Goal: Task Accomplishment & Management: Manage account settings

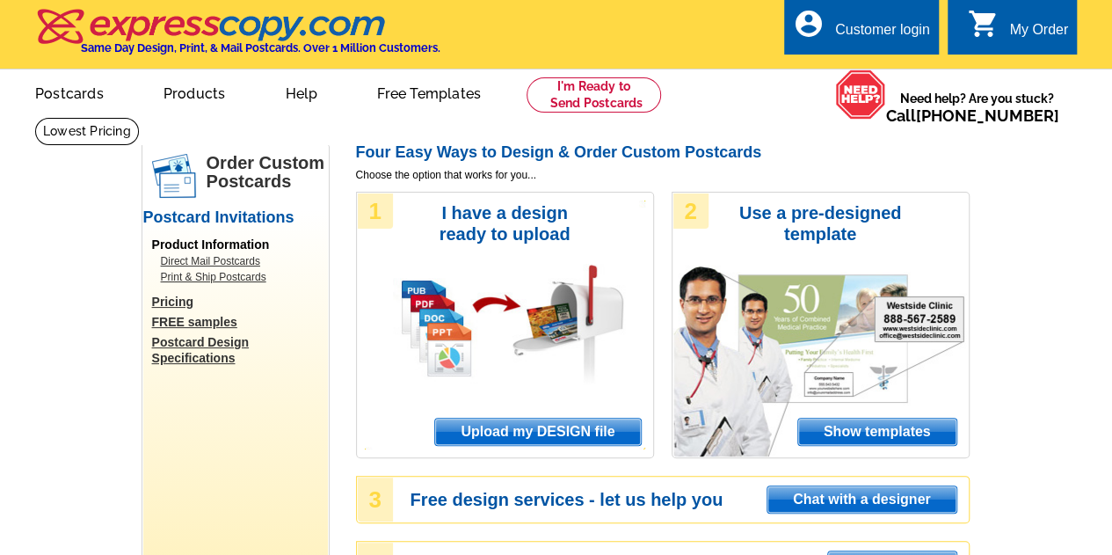
click at [846, 15] on div "account_circle Customer login" at bounding box center [861, 26] width 155 height 55
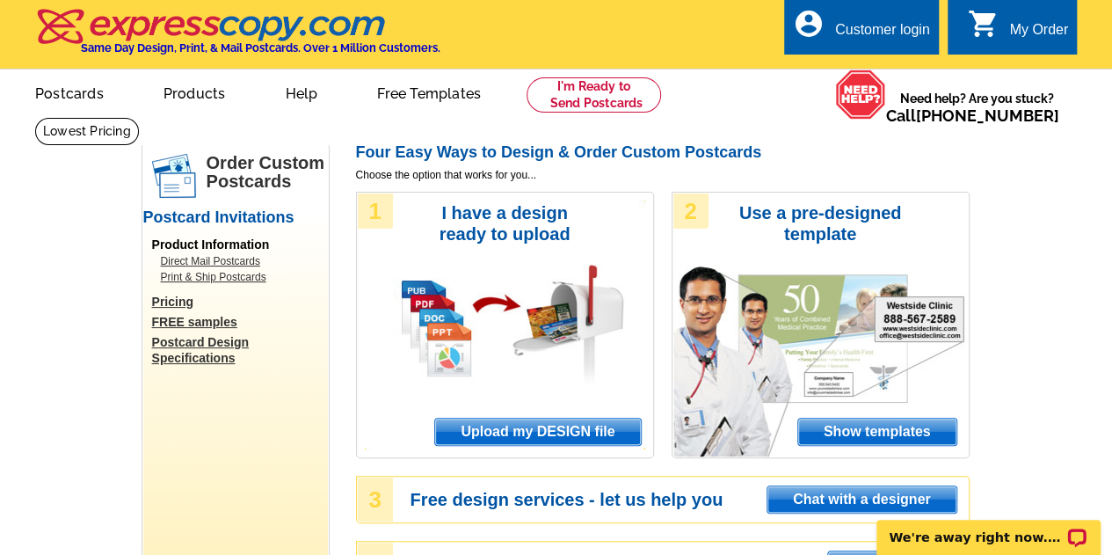
click at [858, 30] on div "Customer login" at bounding box center [882, 34] width 95 height 25
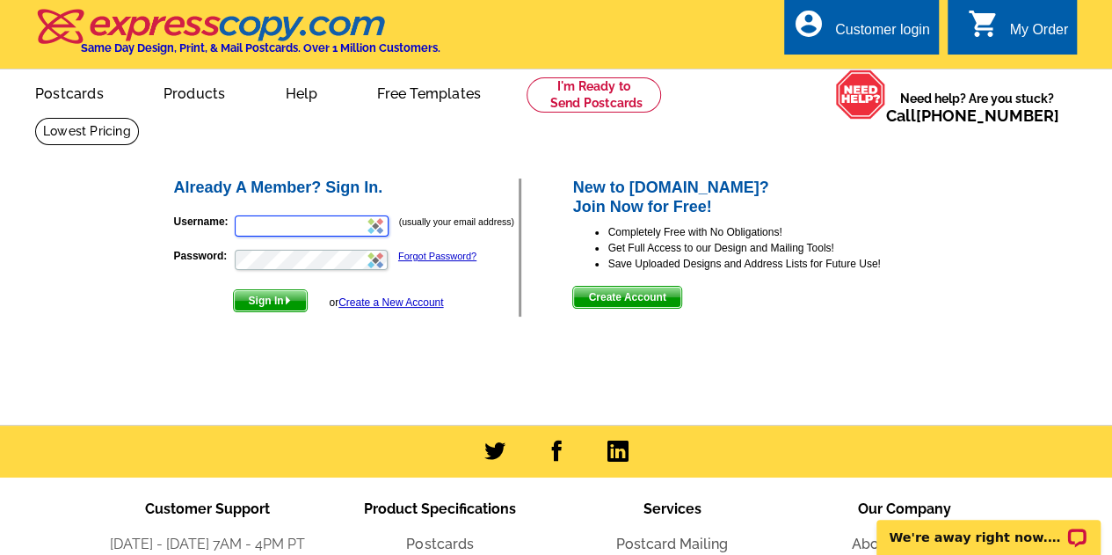
click at [331, 222] on input "Username:" at bounding box center [312, 225] width 154 height 21
type input "sueann@sueannlee.com"
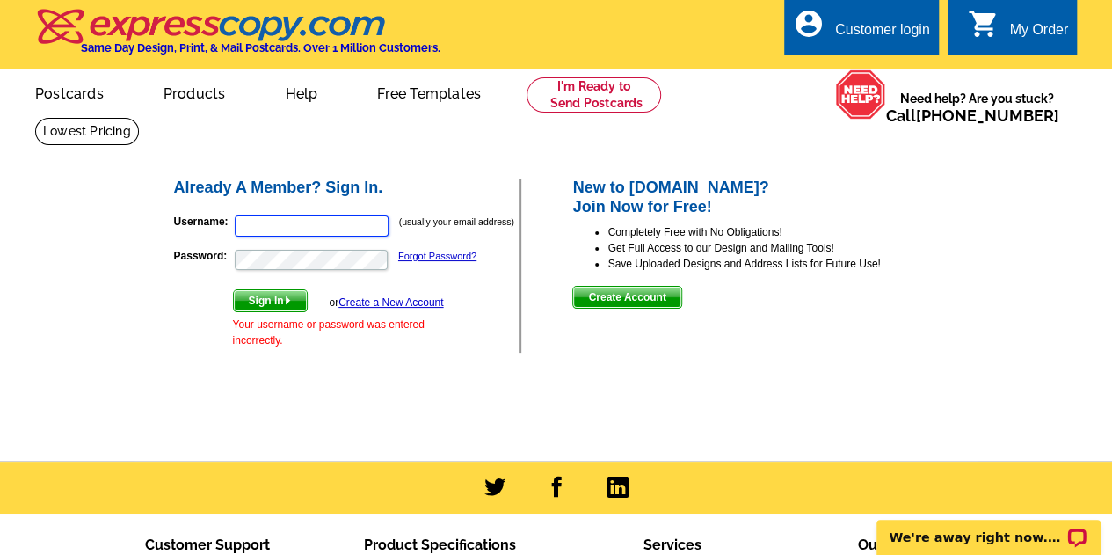
click at [328, 229] on input "Username:" at bounding box center [312, 225] width 154 height 21
type input "sueann@sueannlee.com"
click at [325, 226] on input "Username:" at bounding box center [312, 225] width 154 height 21
type input "[PERSON_NAME][EMAIL_ADDRESS][DOMAIN_NAME]"
click at [448, 227] on small "(usually your email address)" at bounding box center [456, 221] width 115 height 11
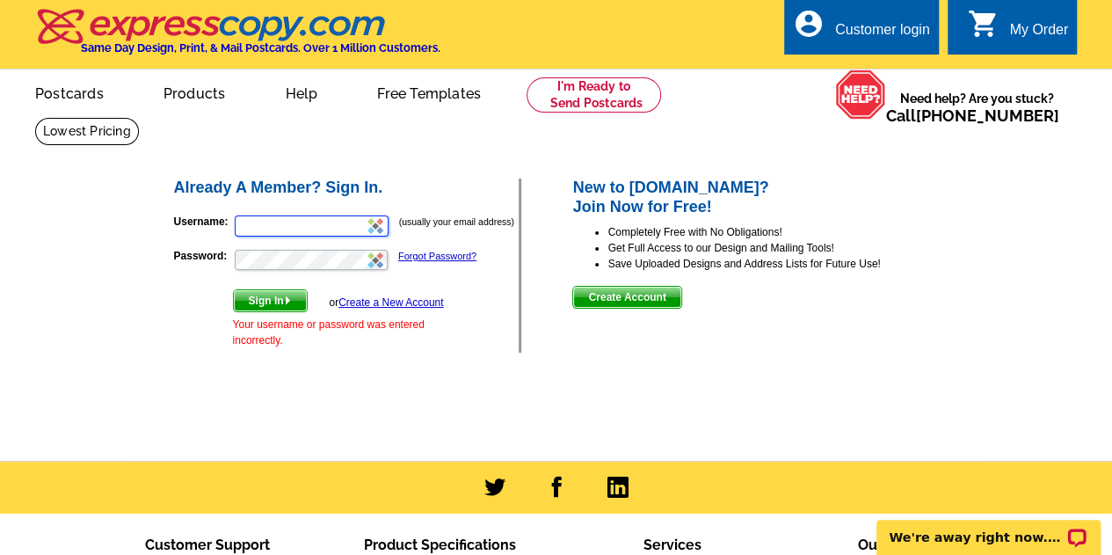
click at [324, 232] on input "Username:" at bounding box center [312, 225] width 154 height 21
type input "[PERSON_NAME][EMAIL_ADDRESS][DOMAIN_NAME]"
click at [441, 261] on link "Forgot Password?" at bounding box center [437, 256] width 78 height 11
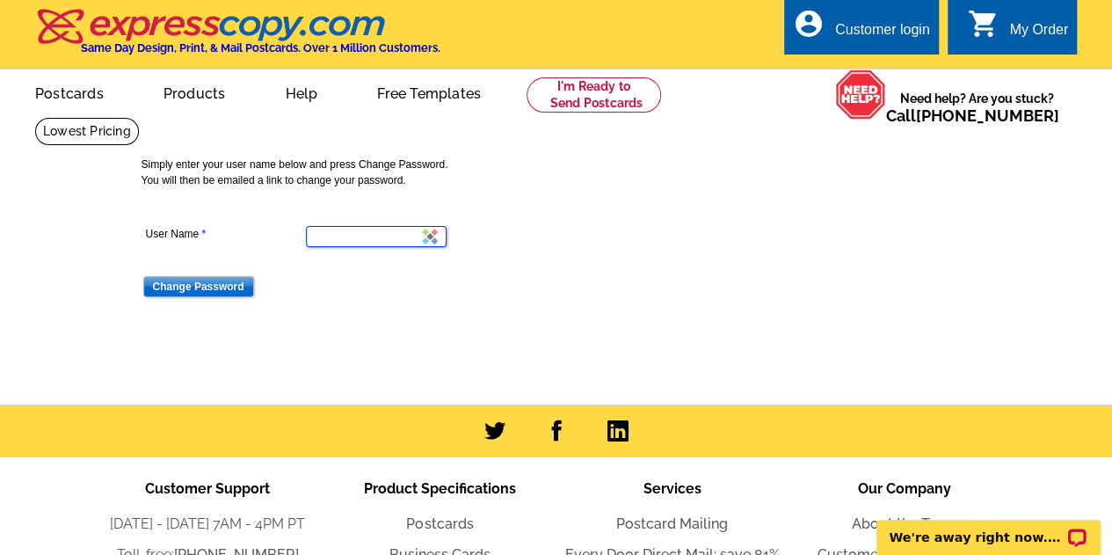
click at [359, 241] on input "User Name" at bounding box center [376, 236] width 141 height 21
type input "sueann@sueannlee.com"
click at [143, 276] on input "Change Password" at bounding box center [198, 286] width 111 height 21
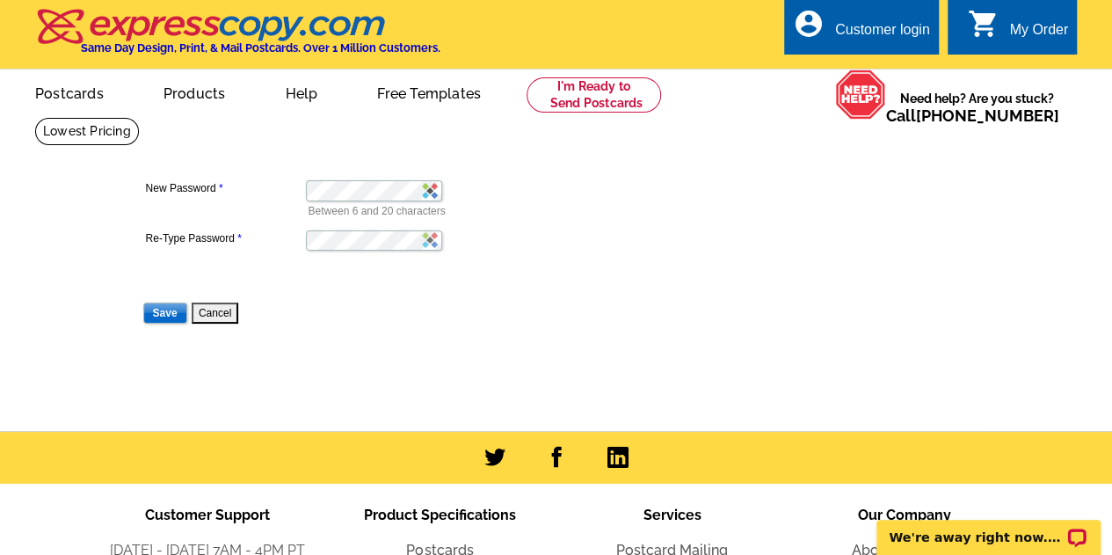
click at [430, 198] on img at bounding box center [430, 191] width 16 height 16
click at [971, 267] on form "New Password Between 6 and 20 characters Re-Type Password Save Cancel" at bounding box center [564, 239] width 844 height 172
click at [431, 194] on img at bounding box center [430, 191] width 16 height 16
drag, startPoint x: 1029, startPoint y: 212, endPoint x: 920, endPoint y: 187, distance: 111.8
click at [1011, 205] on main "New Password Between 6 and 20 characters Re-Type Password Save Cancel" at bounding box center [556, 274] width 1112 height 314
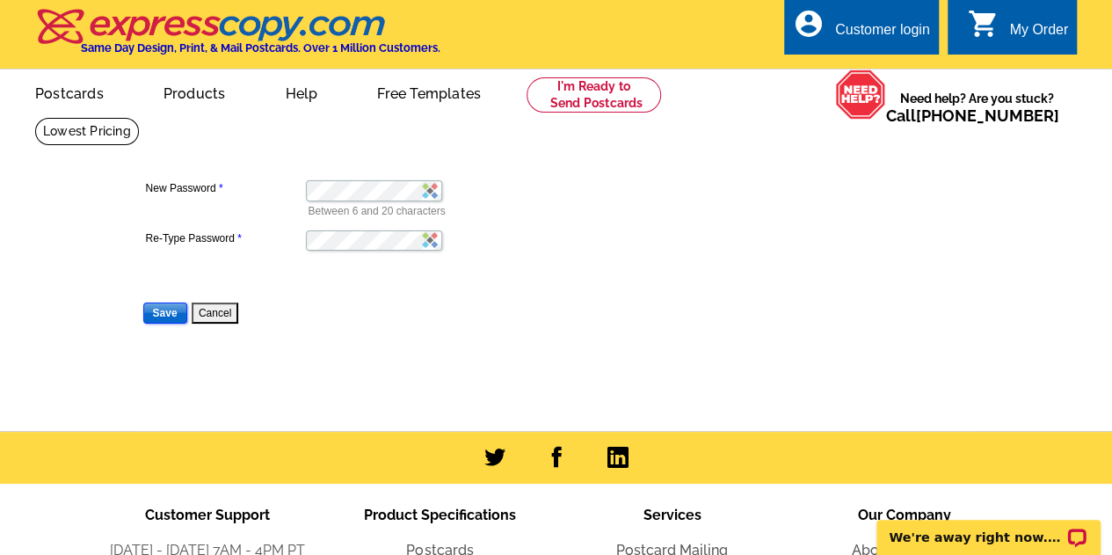
click at [177, 312] on input "Save" at bounding box center [165, 312] width 44 height 21
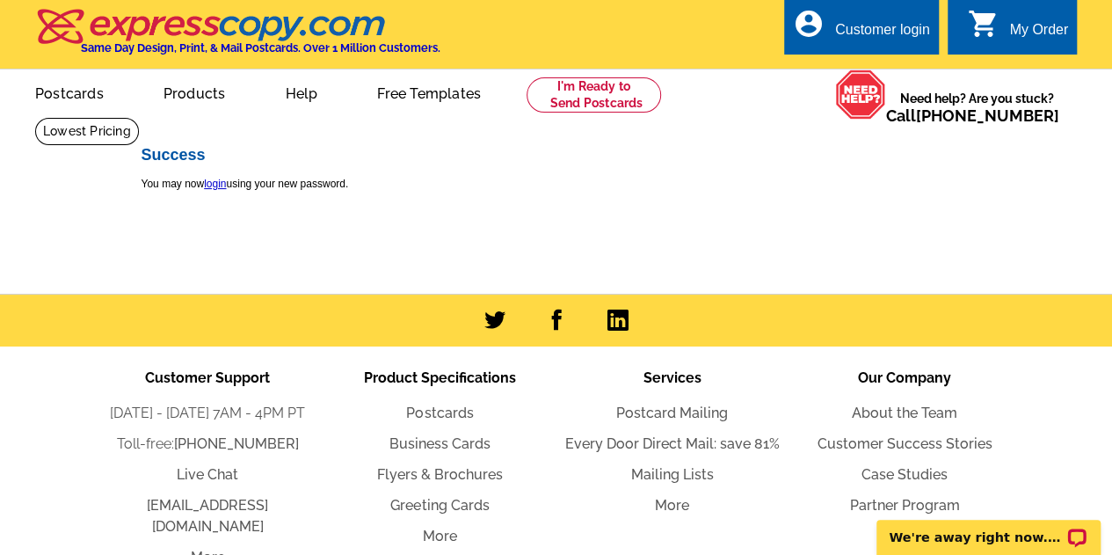
drag, startPoint x: 971, startPoint y: 216, endPoint x: 957, endPoint y: 219, distance: 13.4
click at [967, 217] on div "Success You may now login using your new password." at bounding box center [563, 182] width 853 height 81
click at [215, 186] on link "login" at bounding box center [215, 184] width 22 height 12
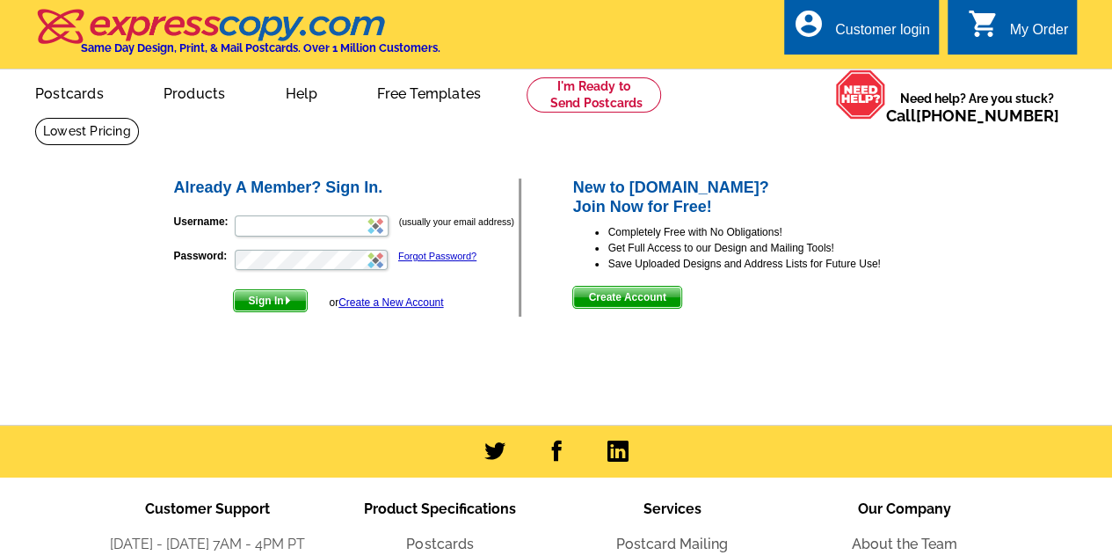
click at [271, 209] on form "Username: (usually your email address) Password: Forgot Password? Sign In or Cr…" at bounding box center [346, 259] width 345 height 106
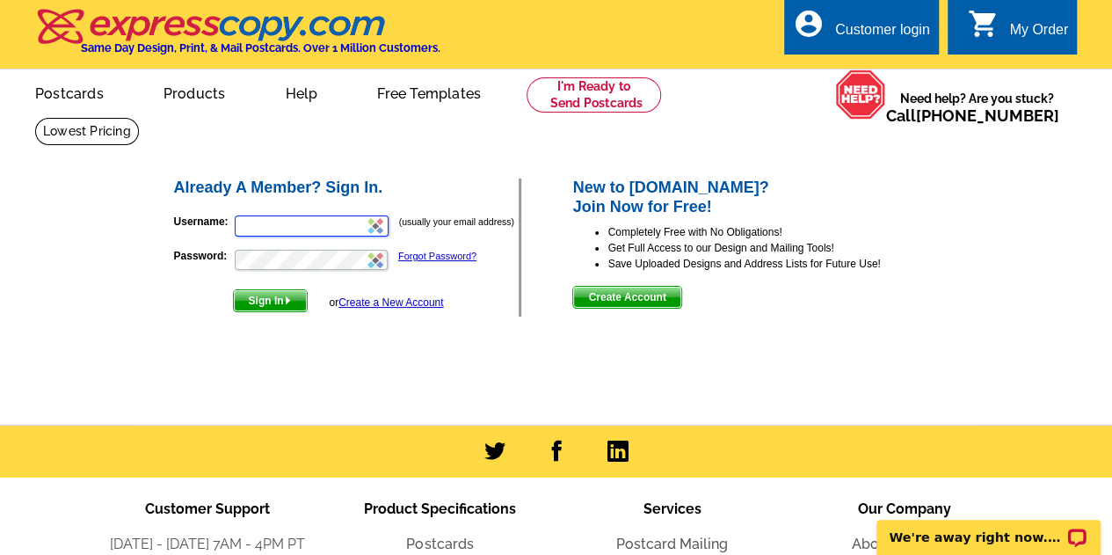
drag, startPoint x: 386, startPoint y: 222, endPoint x: 363, endPoint y: 226, distance: 23.1
click at [364, 226] on input "Username:" at bounding box center [312, 225] width 154 height 21
click at [369, 225] on img at bounding box center [375, 226] width 16 height 16
type input "[PERSON_NAME][EMAIL_ADDRESS][DOMAIN_NAME]"
click at [289, 302] on img "submit" at bounding box center [288, 300] width 8 height 8
